Goal: Task Accomplishment & Management: Manage account settings

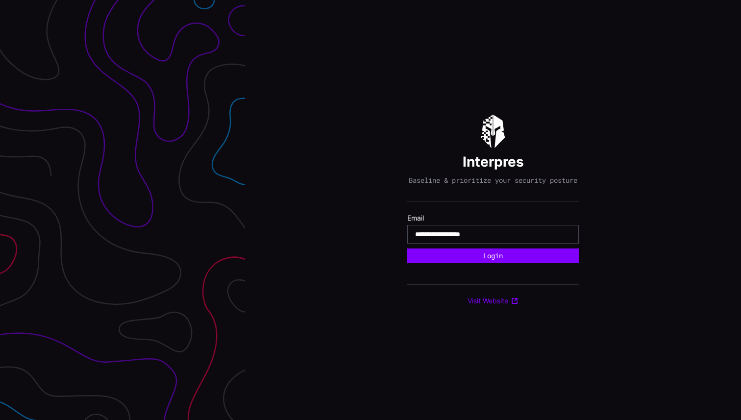
type input "**********"
click at [407, 248] on button "Login" at bounding box center [492, 255] width 171 height 15
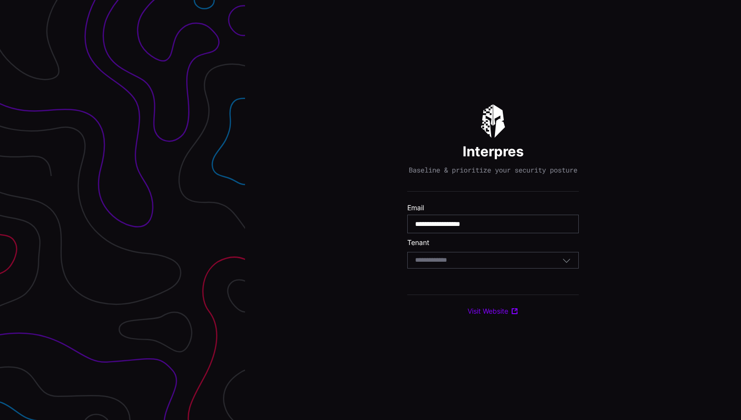
click at [563, 264] on icon "button" at bounding box center [566, 260] width 9 height 9
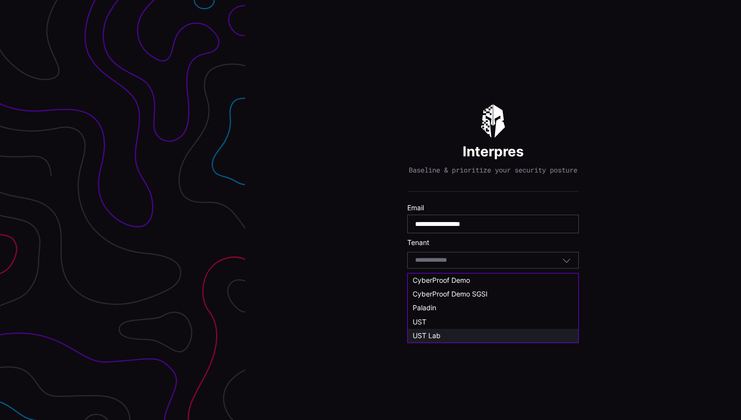
click at [447, 335] on div "UST Lab" at bounding box center [493, 335] width 161 height 9
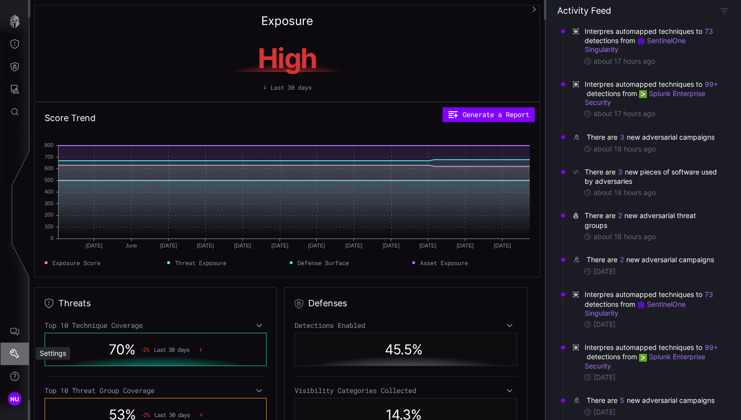
click at [9, 355] on button "Settings" at bounding box center [14, 353] width 28 height 23
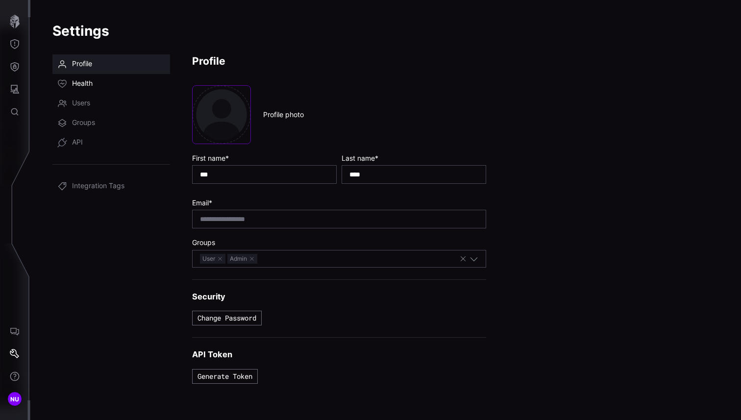
click at [91, 87] on span "Health" at bounding box center [82, 84] width 21 height 10
